Goal: Task Accomplishment & Management: Manage account settings

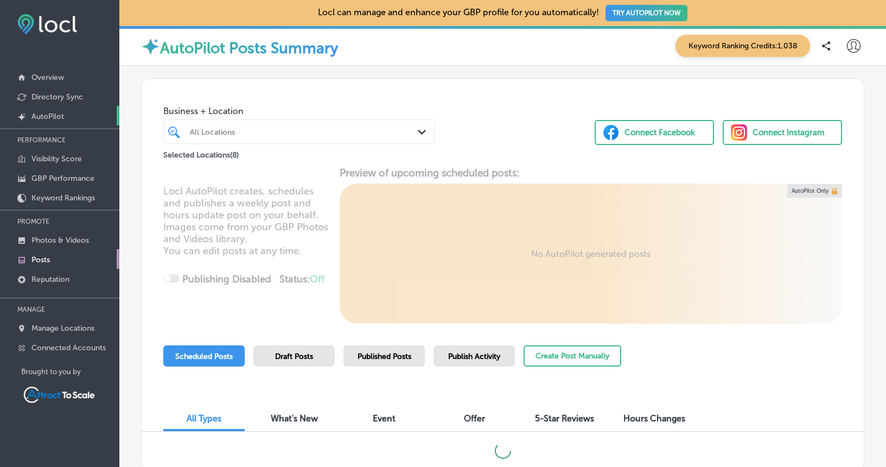
click at [53, 111] on link "Created by potrace 1.10, written by [PERSON_NAME] [DATE]-[DATE] AutoPilot" at bounding box center [59, 116] width 119 height 20
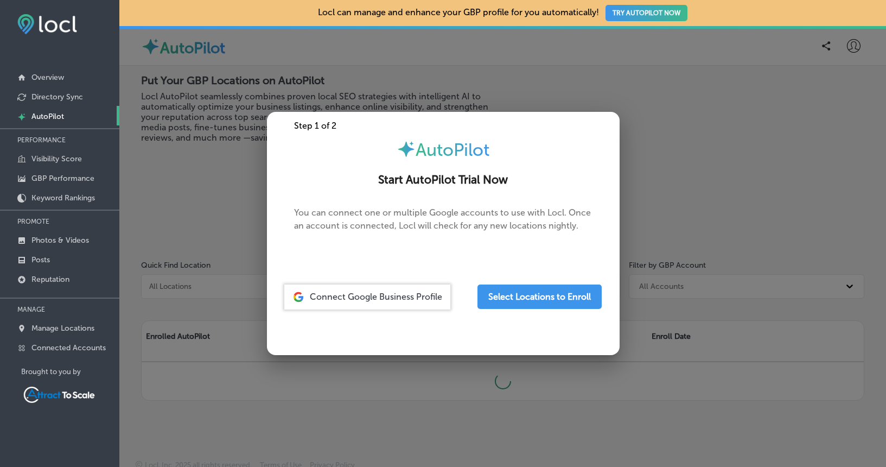
click at [202, 184] on div at bounding box center [443, 233] width 886 height 467
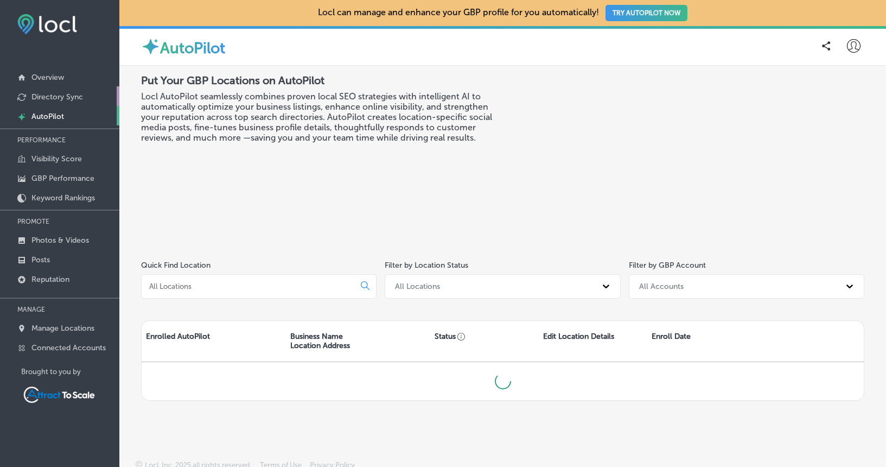
click at [65, 100] on p "Directory Sync" at bounding box center [57, 96] width 52 height 9
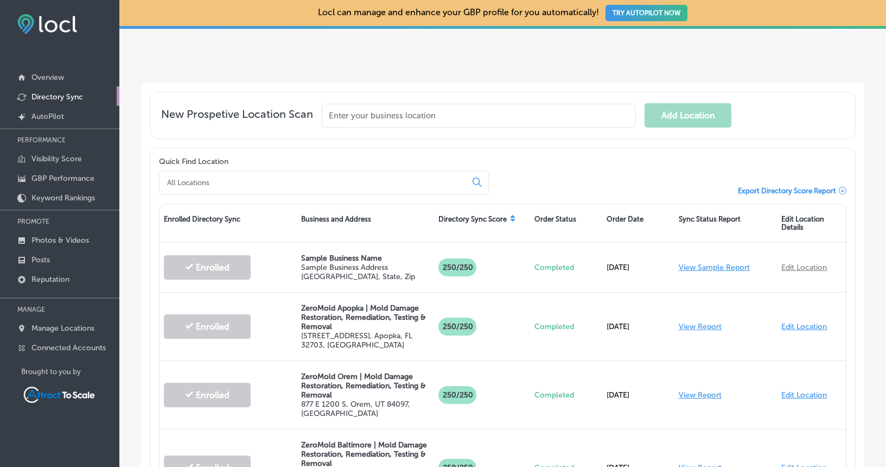
scroll to position [191, 0]
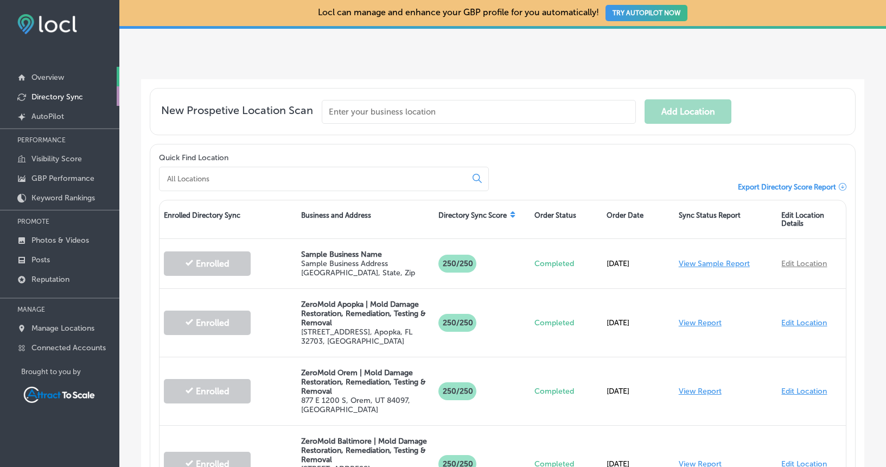
click at [58, 77] on p "Overview" at bounding box center [47, 77] width 33 height 9
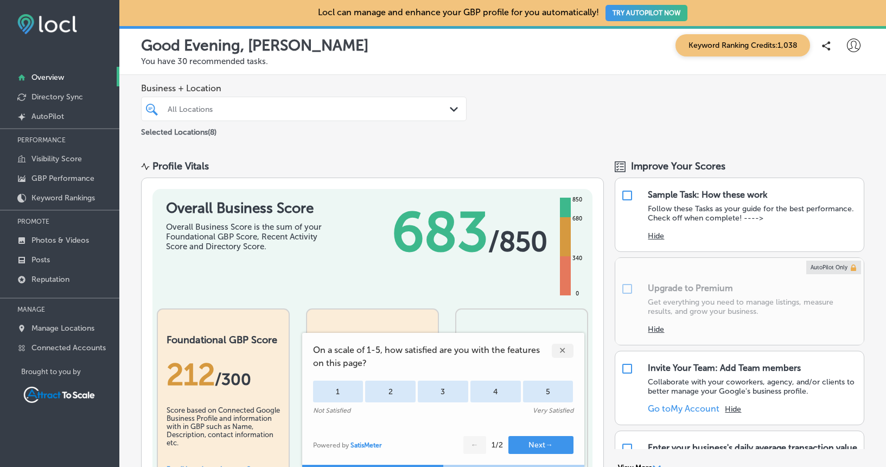
click at [560, 350] on div "✕" at bounding box center [563, 350] width 22 height 14
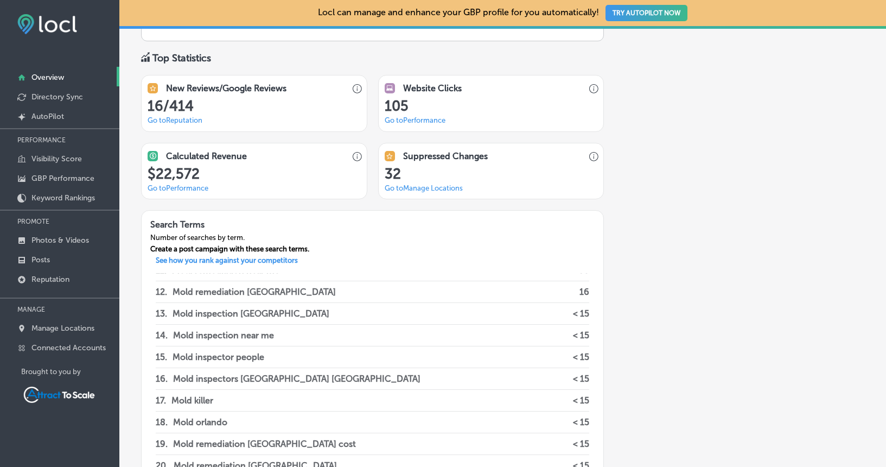
scroll to position [233, 0]
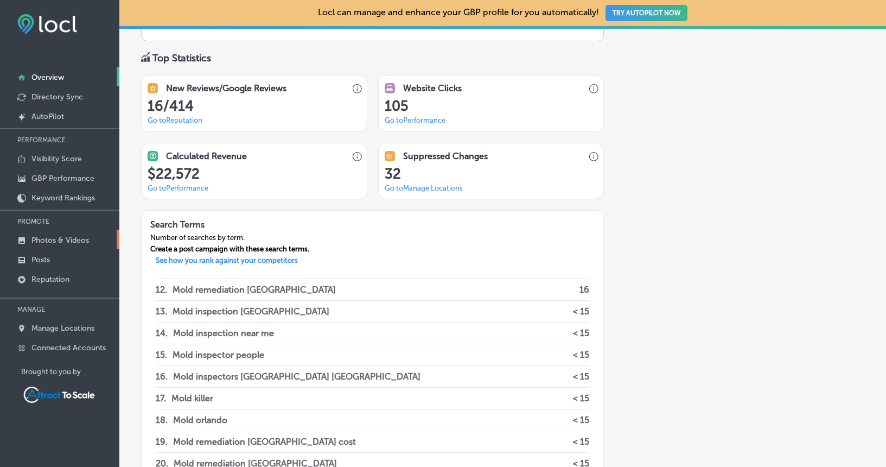
click at [57, 239] on p "Photos & Videos" at bounding box center [60, 239] width 58 height 9
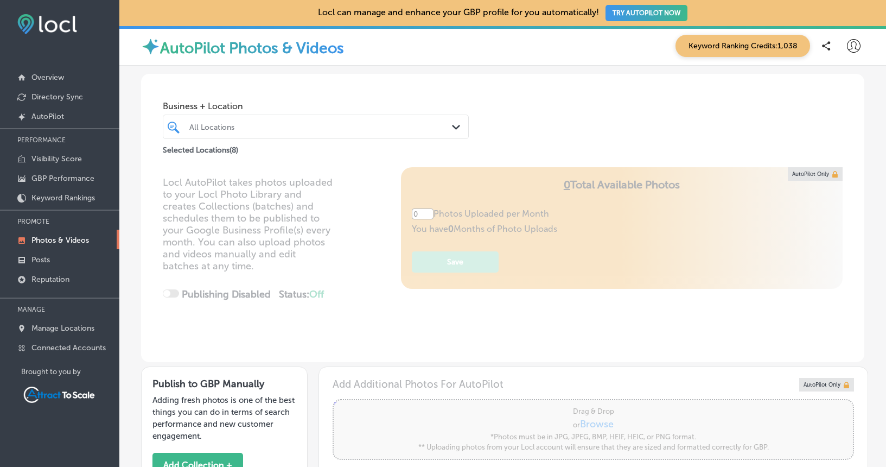
type input "5"
click at [49, 257] on p "Posts" at bounding box center [40, 259] width 18 height 9
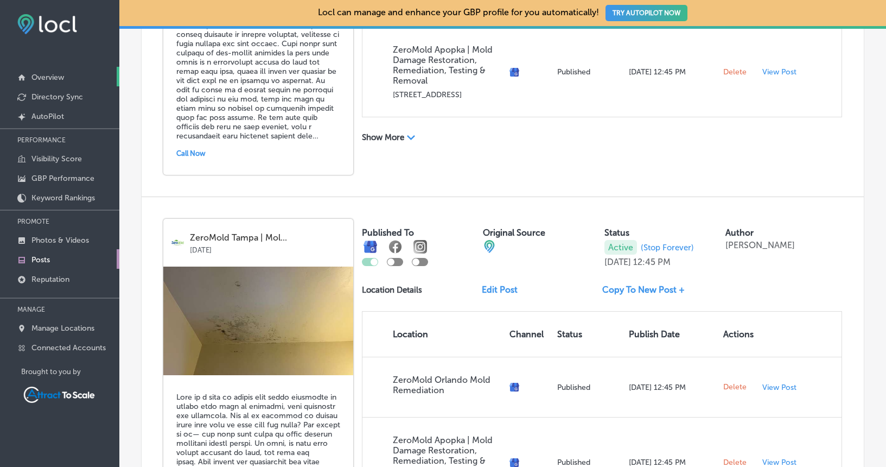
click at [46, 76] on p "Overview" at bounding box center [47, 77] width 33 height 9
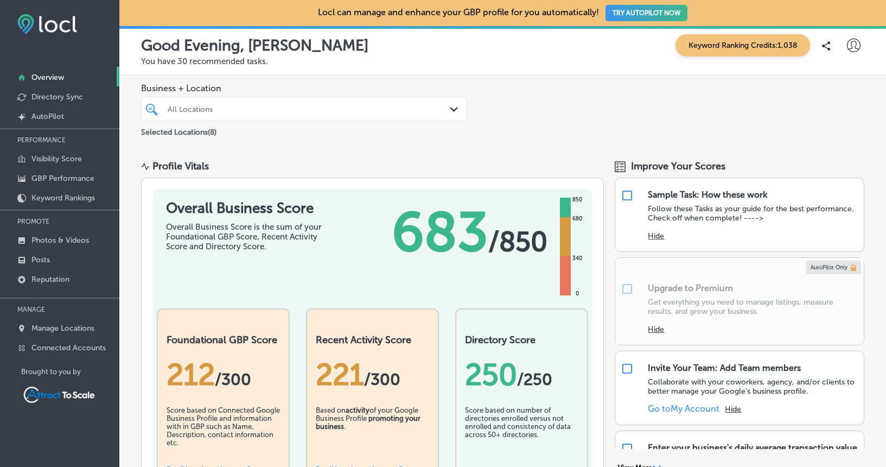
click at [850, 48] on icon at bounding box center [854, 46] width 14 height 14
click at [834, 87] on p "My Account" at bounding box center [838, 84] width 49 height 13
select select "US"
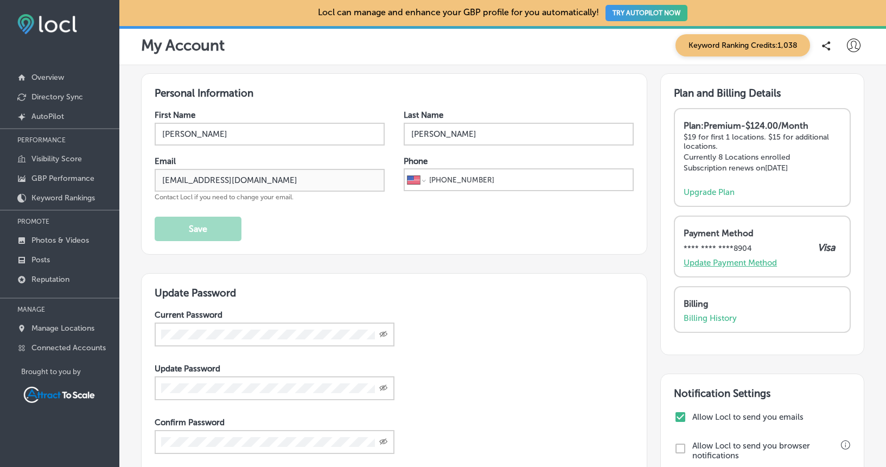
click at [726, 260] on p "Update Payment Method" at bounding box center [730, 263] width 93 height 10
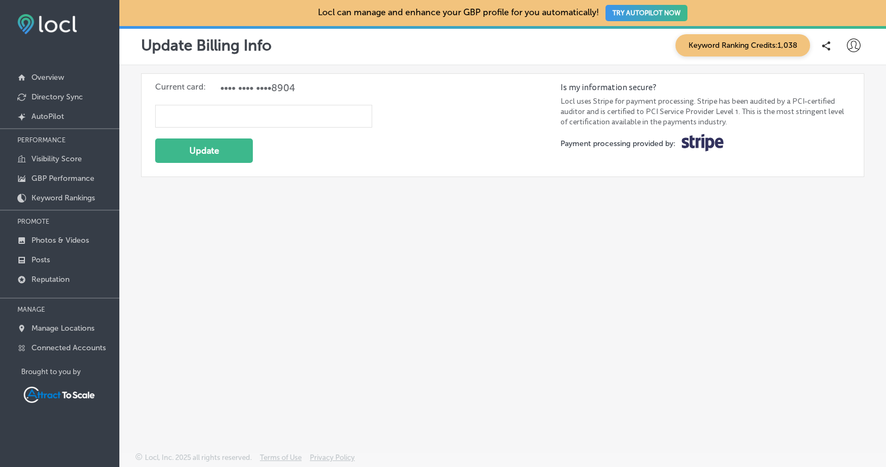
select select "US"
